Goal: Task Accomplishment & Management: Use online tool/utility

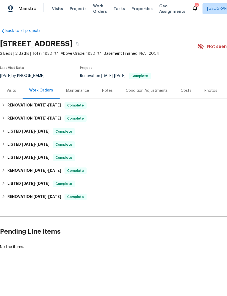
click at [97, 6] on span "Work Orders" at bounding box center [100, 8] width 14 height 11
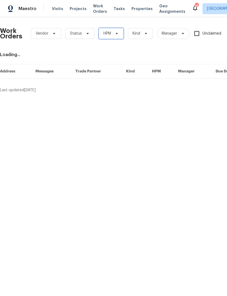
click at [114, 32] on span at bounding box center [116, 33] width 6 height 4
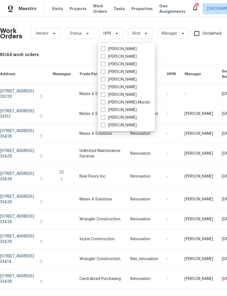
click at [105, 74] on label "[PERSON_NAME]" at bounding box center [119, 71] width 36 height 5
click at [105, 73] on input "[PERSON_NAME]" at bounding box center [103, 71] width 4 height 4
checkbox input "true"
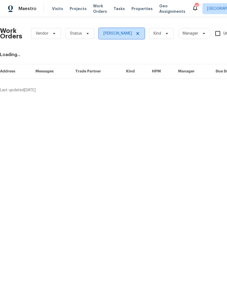
click at [132, 29] on span "[PERSON_NAME]" at bounding box center [122, 33] width 46 height 11
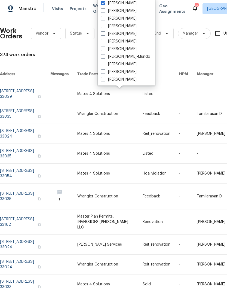
click at [104, 32] on span at bounding box center [103, 33] width 4 height 4
click at [104, 32] on input "[PERSON_NAME]" at bounding box center [103, 33] width 4 height 4
checkbox input "true"
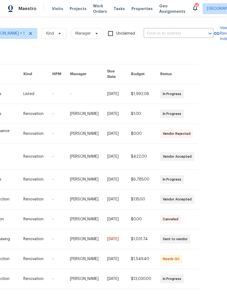
scroll to position [6, 0]
click at [196, 288] on div "Work Orders Vendor Status [PERSON_NAME] + 1 Kind Manager Unclaimed ​ View Reno …" at bounding box center [113, 156] width 227 height 279
click at [194, 296] on div "1 of 93" at bounding box center [186, 300] width 16 height 5
click at [193, 296] on icon at bounding box center [193, 300] width 3 height 4
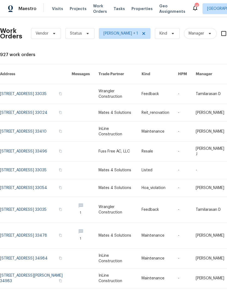
scroll to position [0, 0]
click at [138, 130] on link at bounding box center [120, 132] width 43 height 20
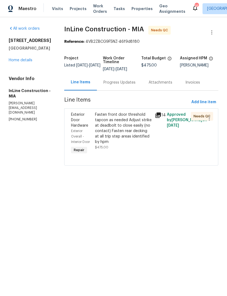
click at [127, 129] on div "Fasten front door threshold tapcon as needed Adjust strike at deadbolt to close…" at bounding box center [123, 128] width 57 height 33
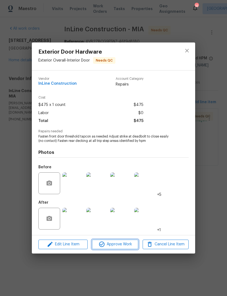
click at [123, 246] on span "Approve Work" at bounding box center [115, 244] width 43 height 7
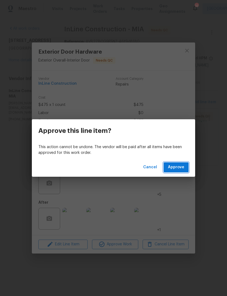
click at [177, 168] on span "Approve" at bounding box center [176, 167] width 16 height 7
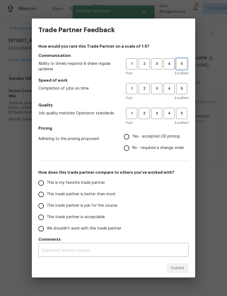
click at [181, 64] on span "5" at bounding box center [182, 64] width 10 height 6
click at [184, 87] on span "5" at bounding box center [182, 89] width 10 height 6
click at [187, 112] on span "5" at bounding box center [182, 113] width 10 height 6
click at [129, 138] on input "Yes - accepted OD pricing" at bounding box center [126, 136] width 11 height 11
radio input "true"
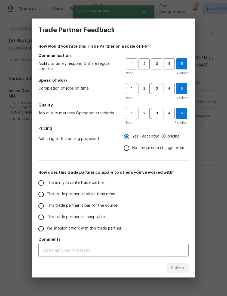
click at [41, 197] on input "This trade partner is better than most" at bounding box center [40, 194] width 11 height 11
click at [179, 268] on span "Submit" at bounding box center [177, 268] width 13 height 7
radio input "true"
